Goal: Obtain resource: Download file/media

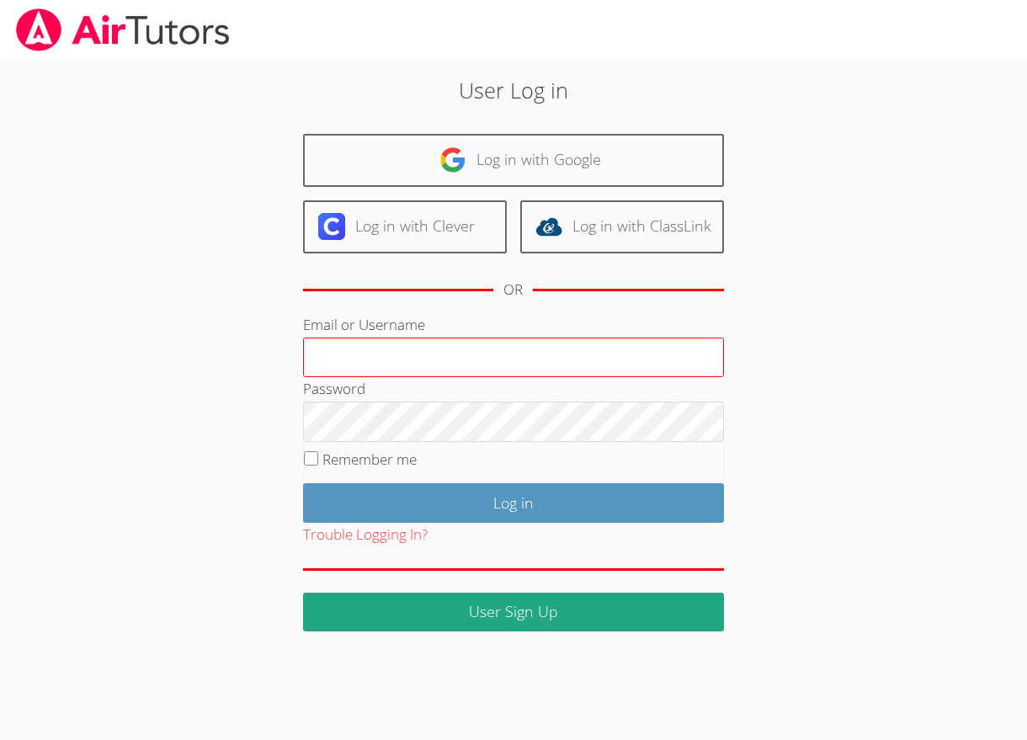
drag, startPoint x: 463, startPoint y: 364, endPoint x: 458, endPoint y: 354, distance: 11.3
click at [463, 364] on input "Email or Username" at bounding box center [513, 357] width 421 height 40
type input "amparsons1682@yahoo.com"
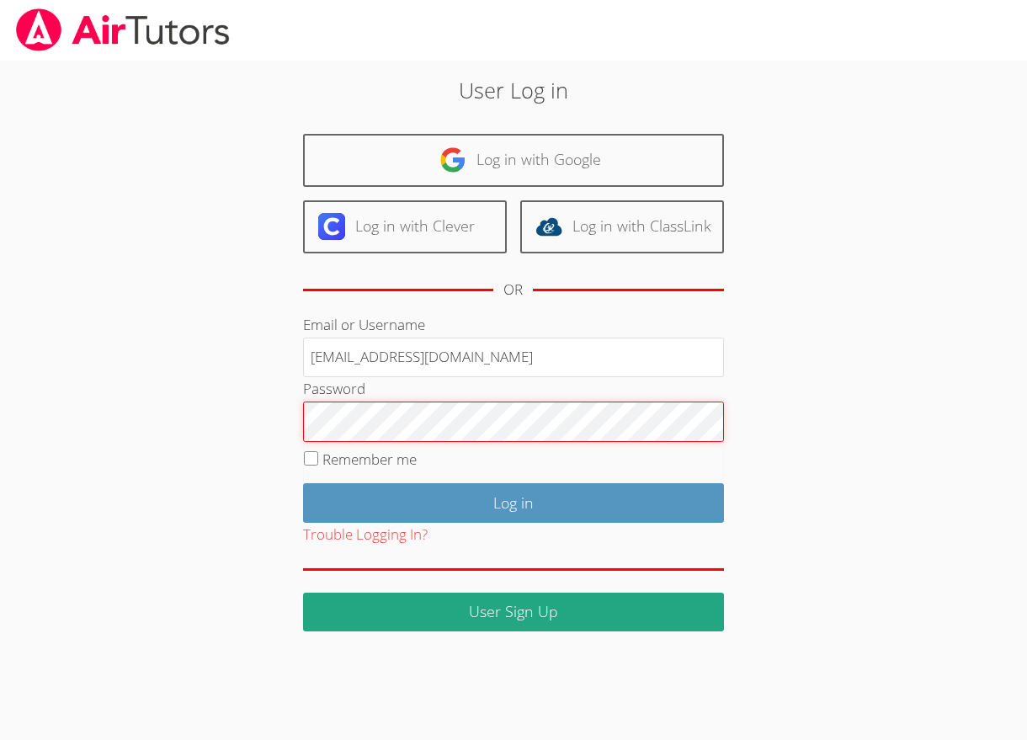
click at [303, 483] on input "Log in" at bounding box center [513, 503] width 421 height 40
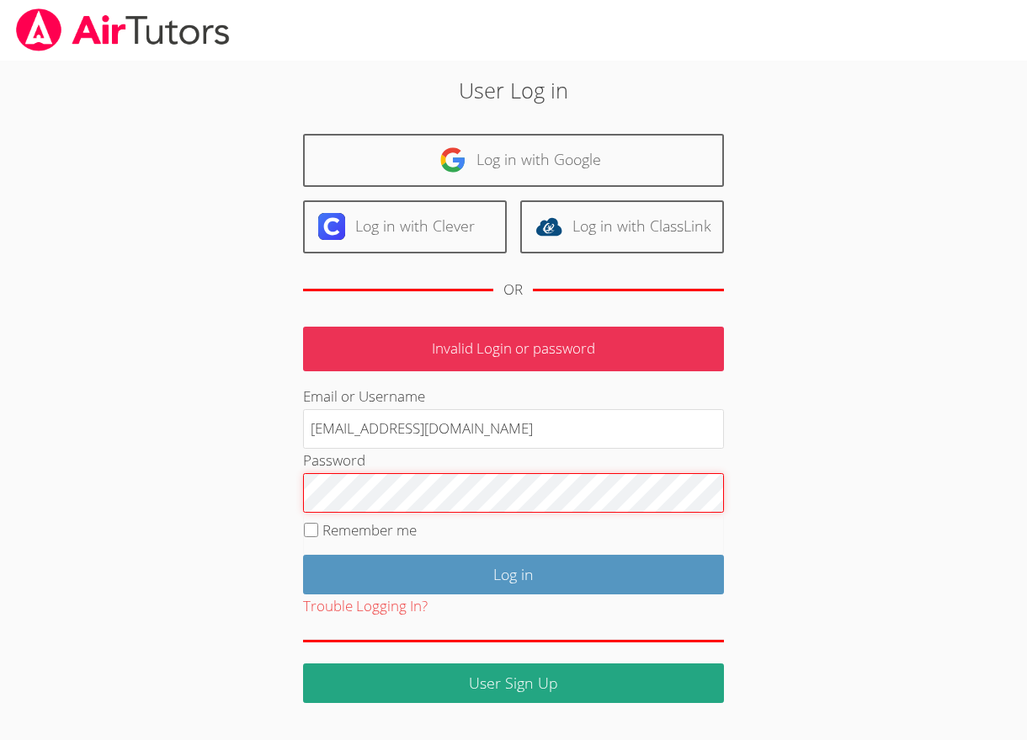
click at [303, 554] on input "Log in" at bounding box center [513, 574] width 421 height 40
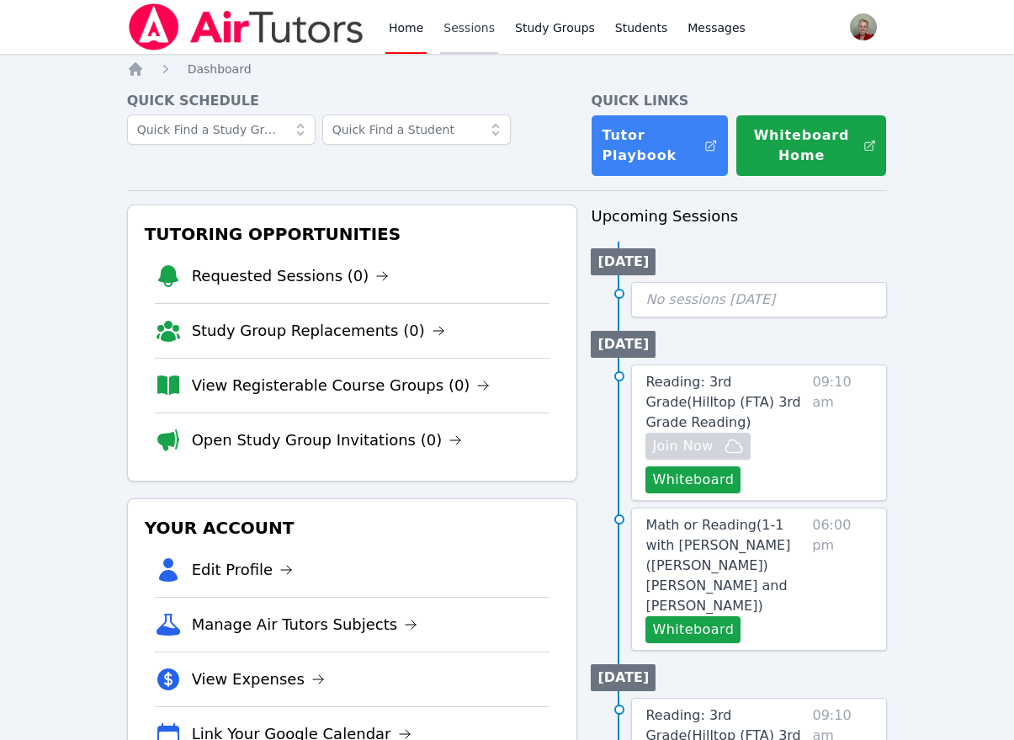
click at [468, 20] on link "Sessions" at bounding box center [469, 27] width 58 height 54
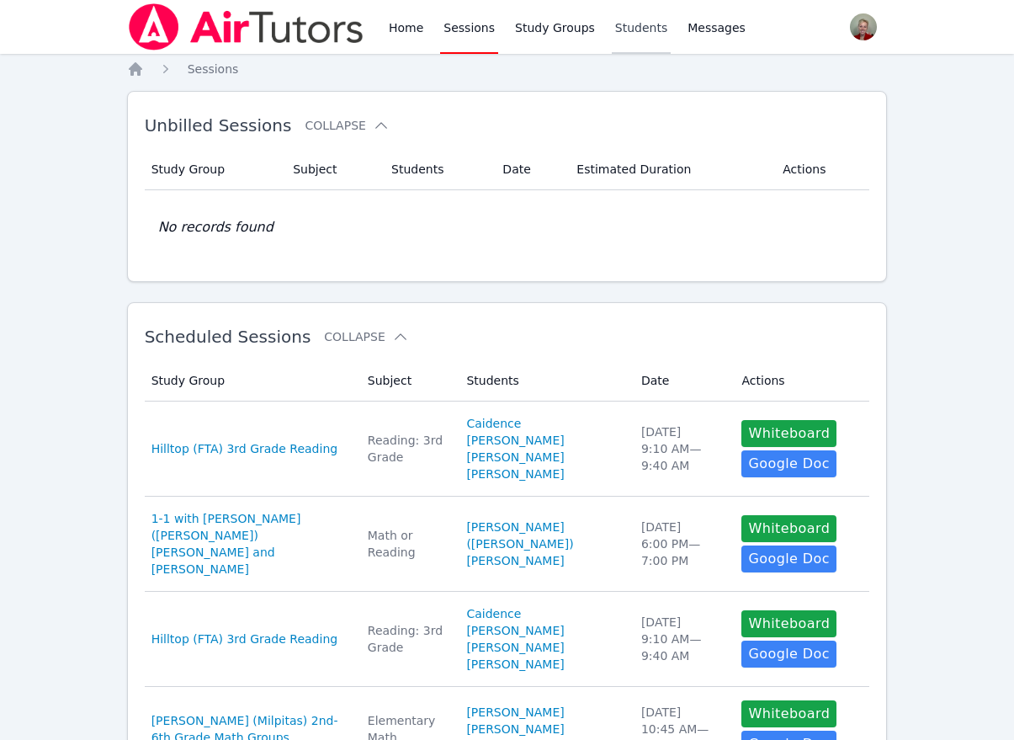
click at [616, 29] on link "Students" at bounding box center [641, 27] width 59 height 54
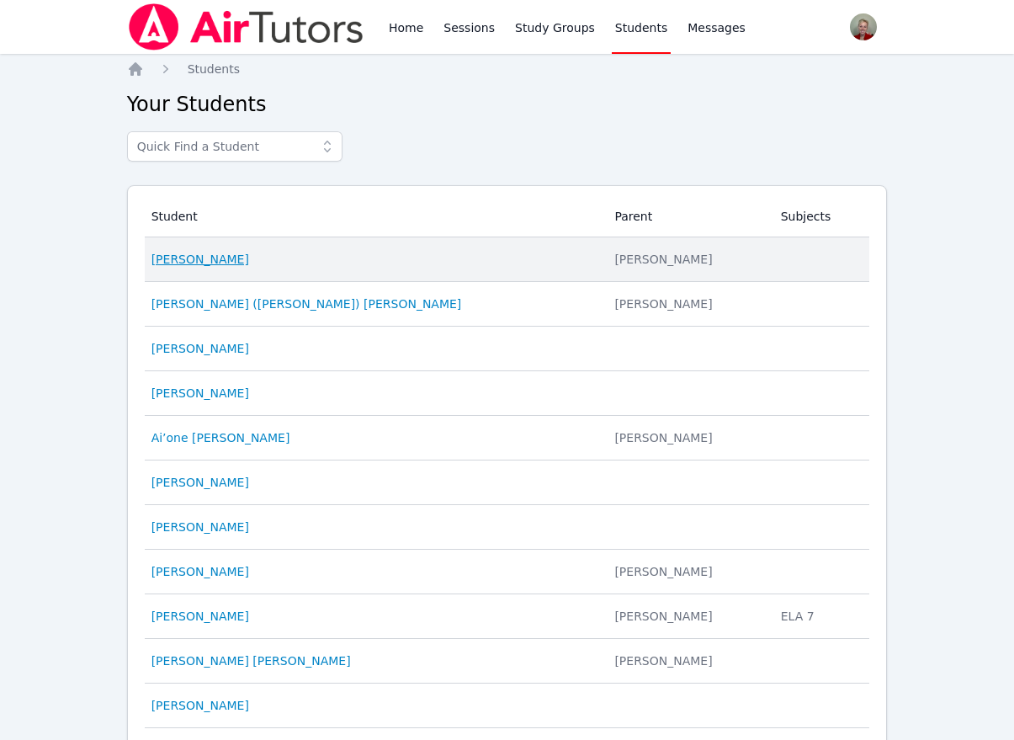
click at [210, 266] on link "[PERSON_NAME]" at bounding box center [200, 259] width 98 height 17
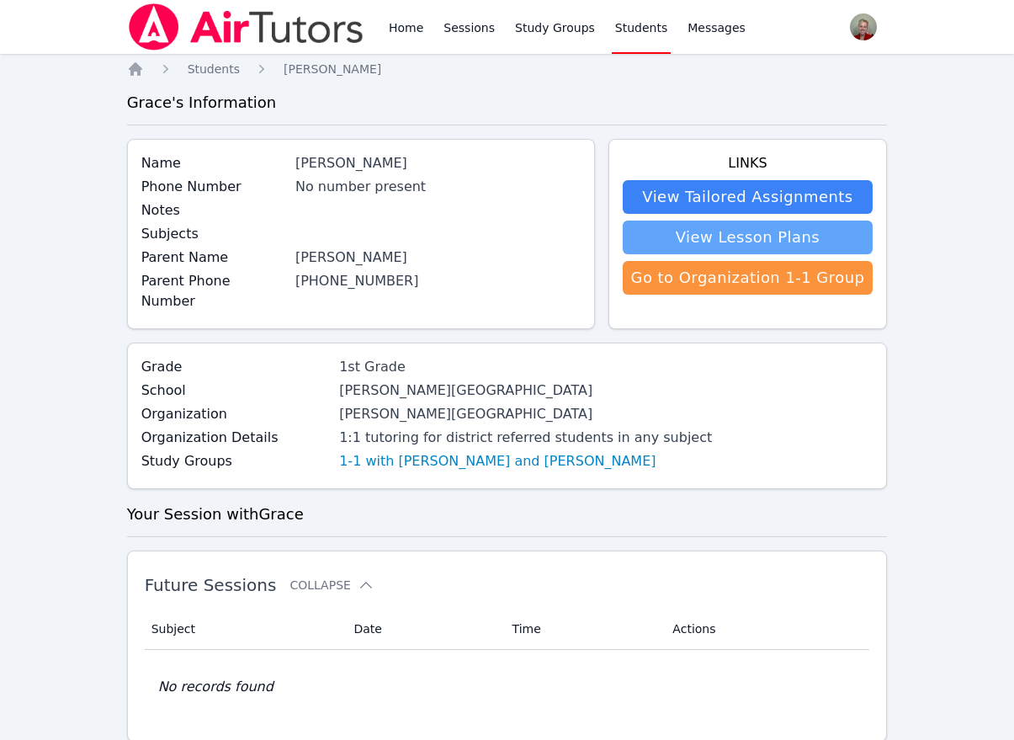
click at [703, 240] on link "View Lesson Plans" at bounding box center [748, 237] width 251 height 34
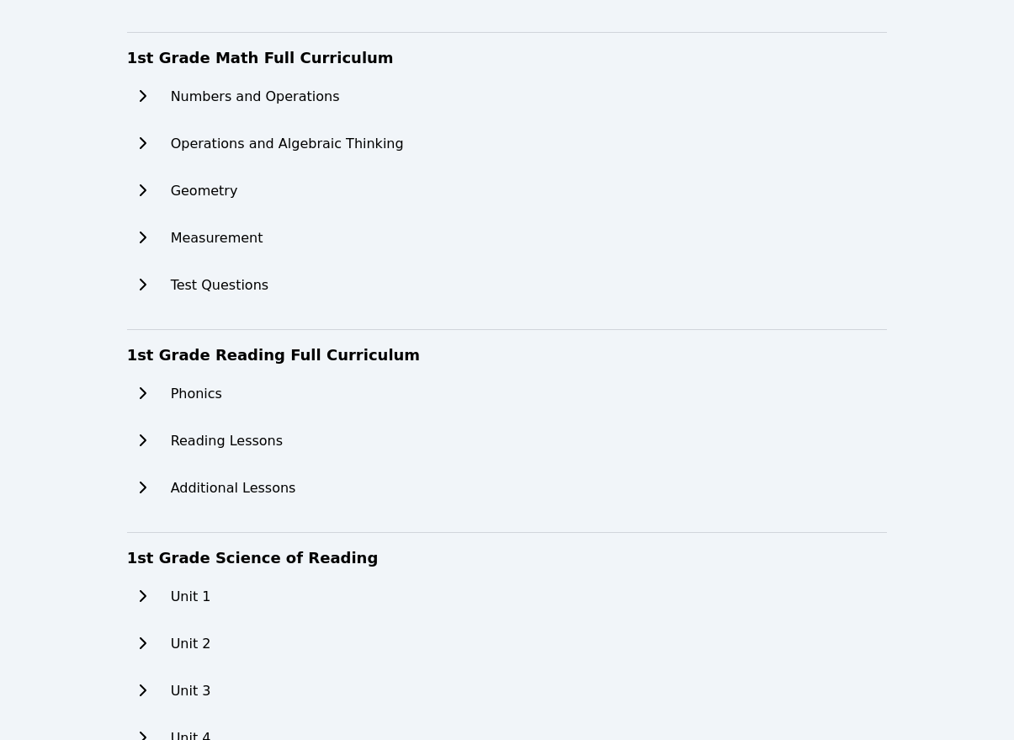
scroll to position [421, 0]
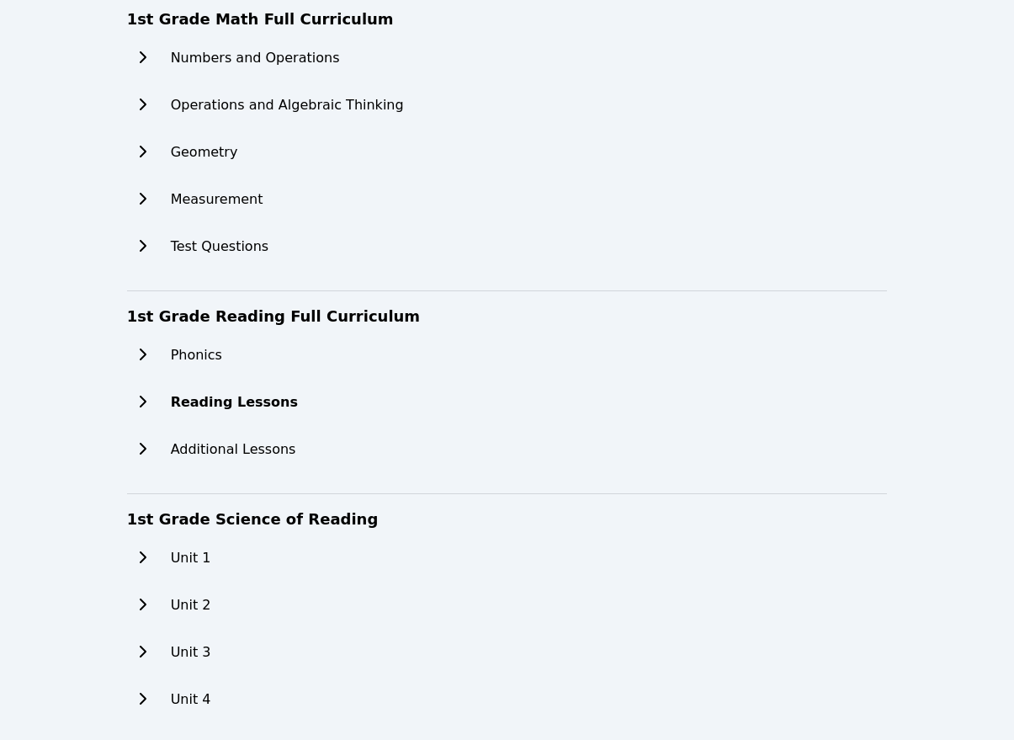
click at [146, 409] on button at bounding box center [142, 402] width 30 height 34
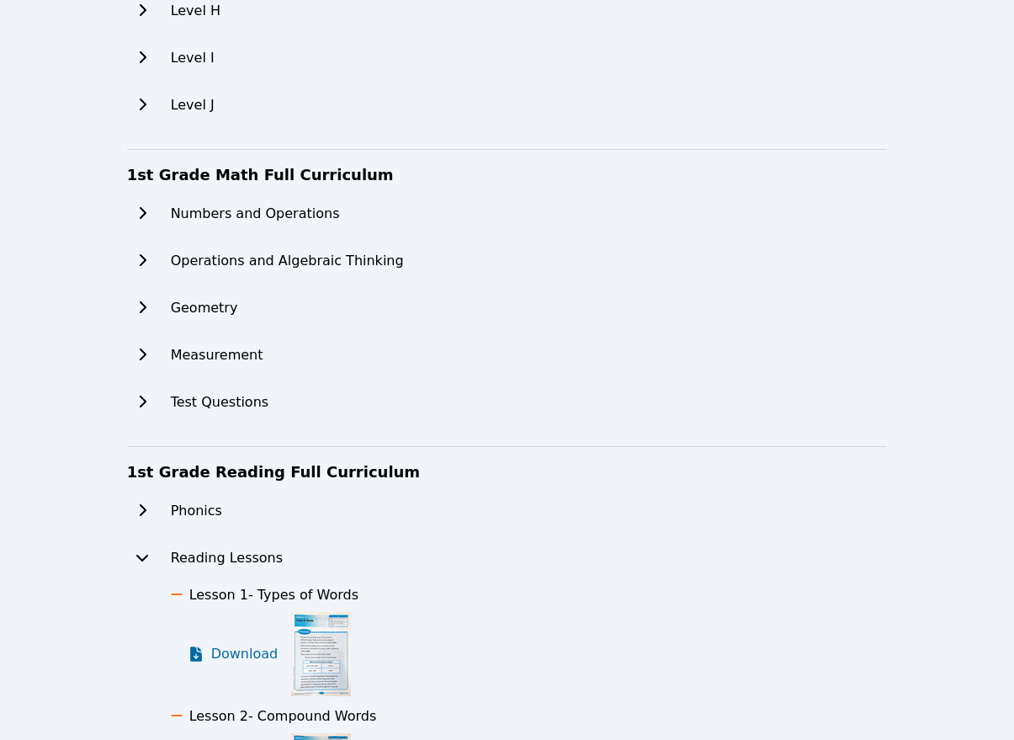
scroll to position [263, 0]
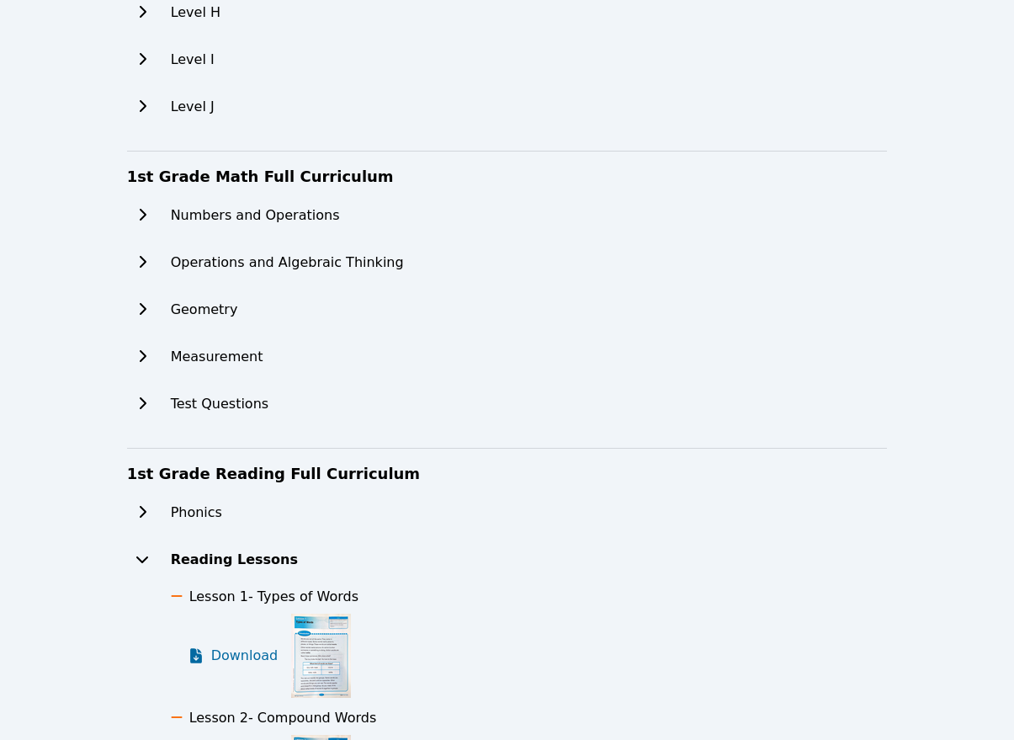
click at [141, 550] on button at bounding box center [142, 560] width 30 height 34
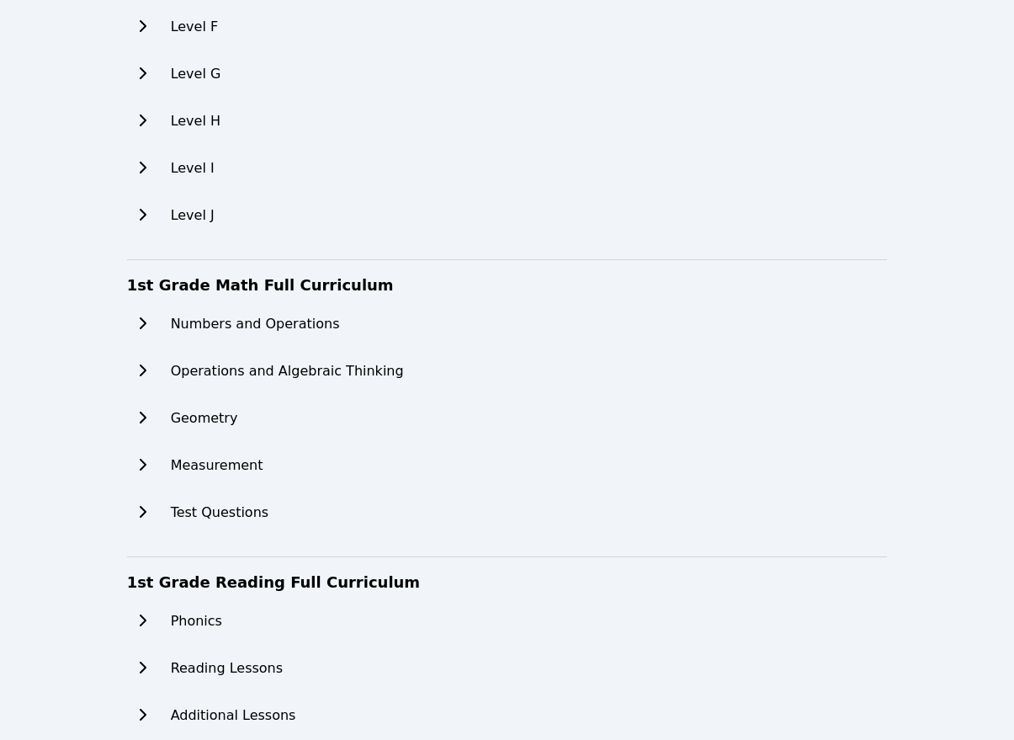
scroll to position [0, 0]
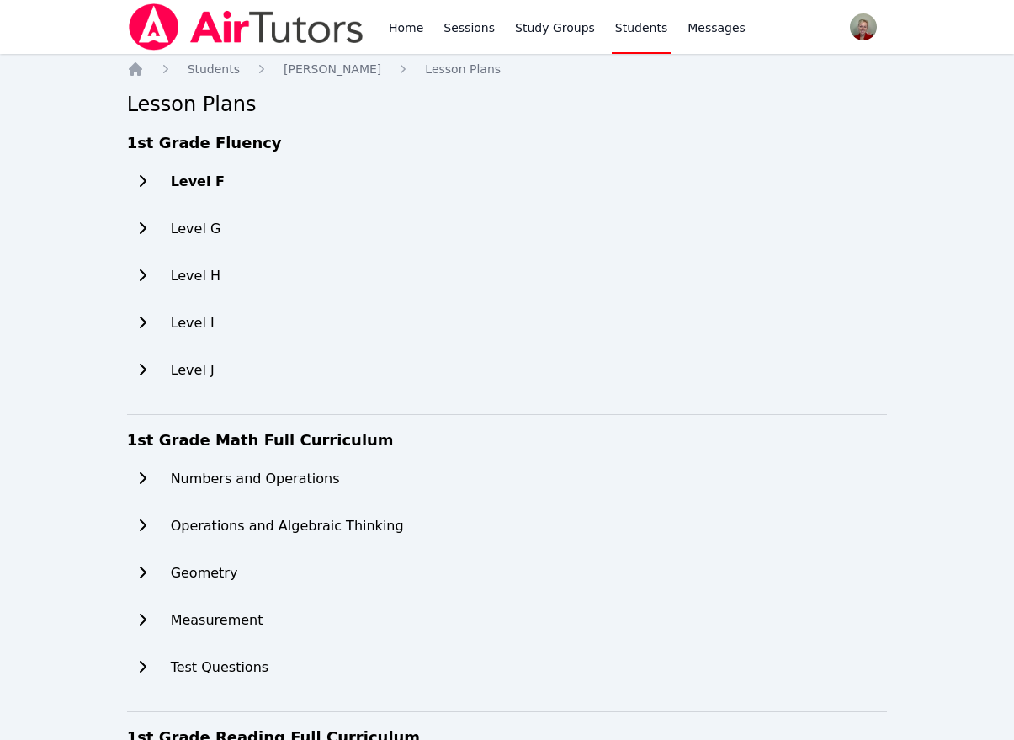
click at [191, 183] on h2 "Level F" at bounding box center [198, 182] width 54 height 20
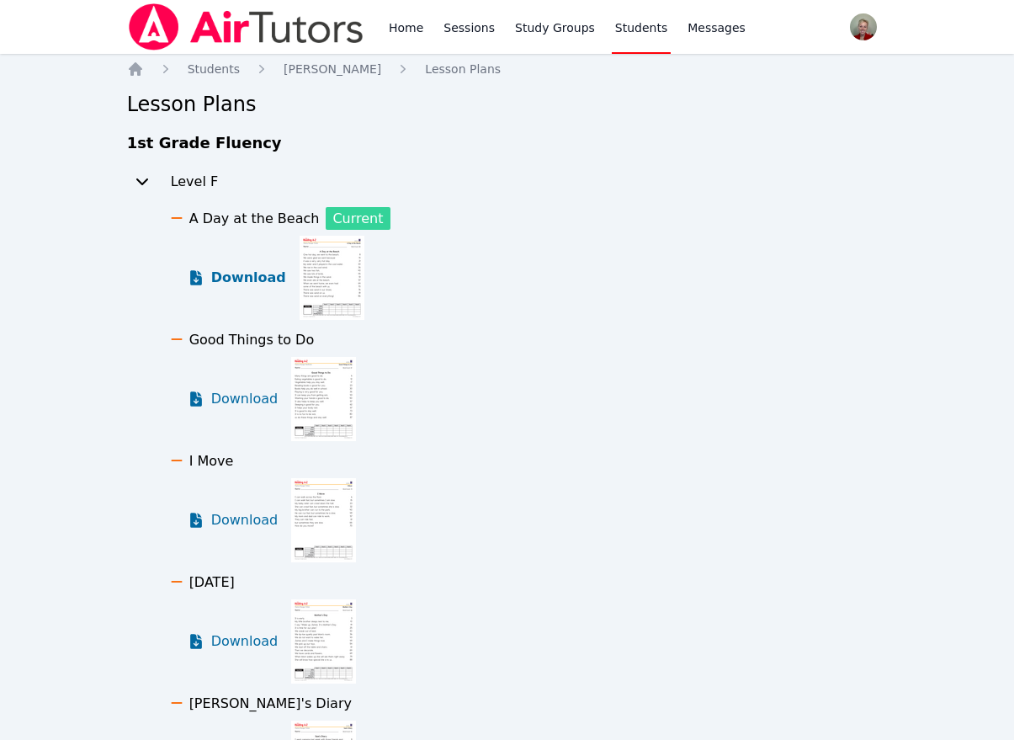
click at [238, 283] on span "Download" at bounding box center [248, 278] width 75 height 20
